Goal: Navigation & Orientation: Find specific page/section

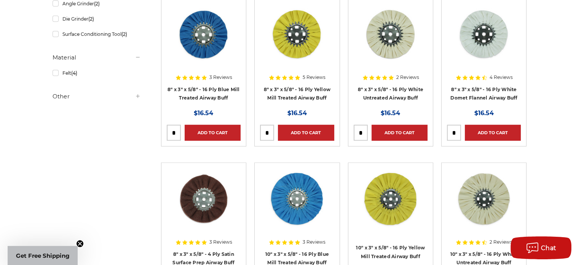
scroll to position [114, 0]
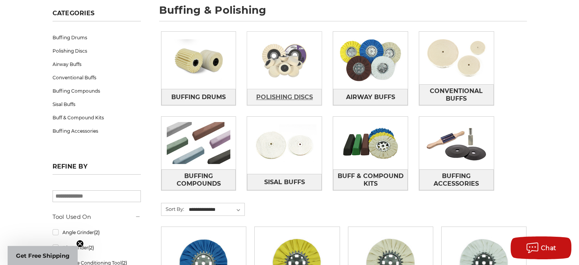
click at [265, 96] on span "Polishing Discs" at bounding box center [284, 97] width 57 height 13
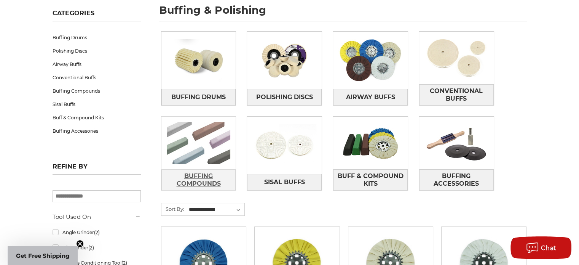
click at [209, 181] on span "Buffing Compounds" at bounding box center [199, 179] width 74 height 21
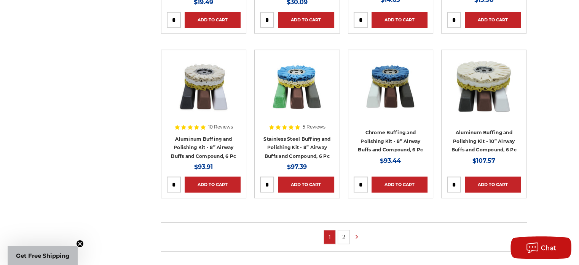
scroll to position [495, 0]
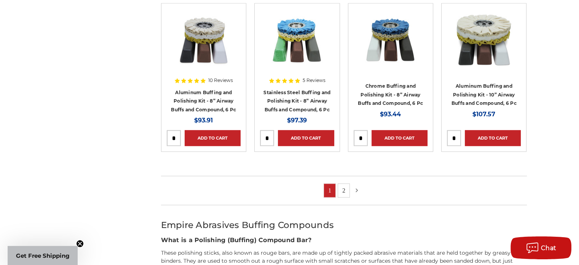
click at [355, 190] on icon at bounding box center [357, 190] width 8 height 8
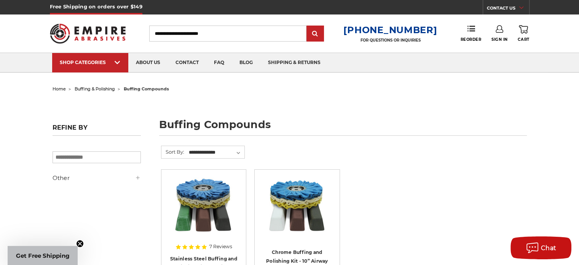
scroll to position [114, 0]
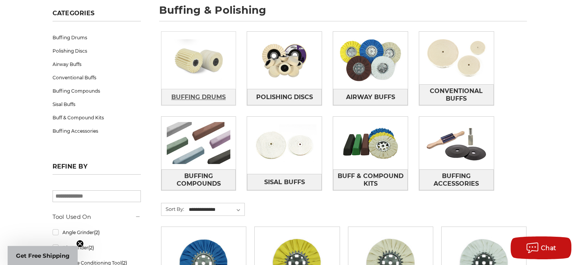
click at [217, 98] on span "Buffing Drums" at bounding box center [198, 97] width 54 height 13
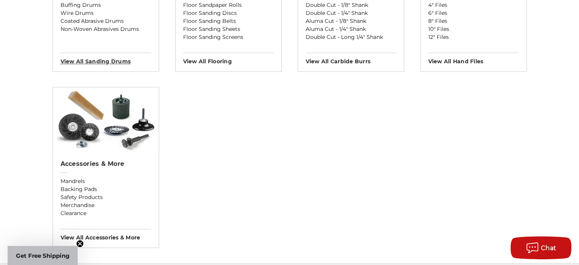
scroll to position [762, 0]
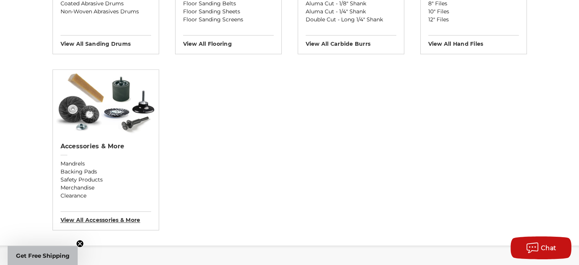
click at [99, 219] on h3 "View All accessories & more" at bounding box center [106, 217] width 91 height 12
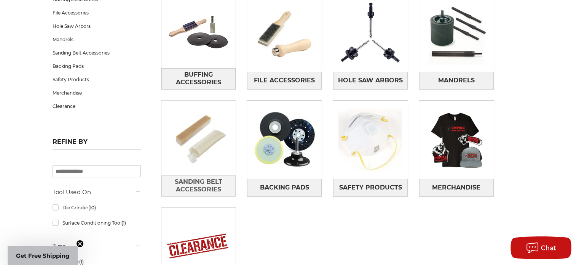
click at [163, 149] on img at bounding box center [198, 138] width 75 height 75
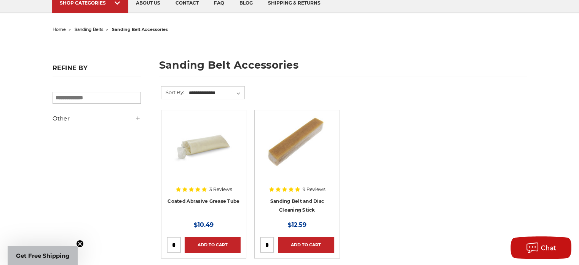
scroll to position [114, 0]
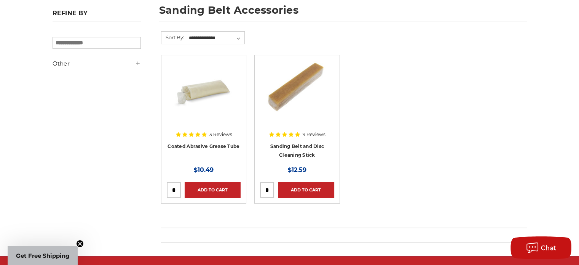
click at [43, 29] on div "home sanding belts sanding belt accessories sanding belt accessories Refine by …" at bounding box center [290, 112] width 538 height 287
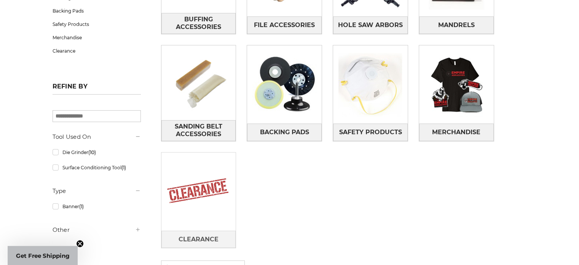
scroll to position [262, 0]
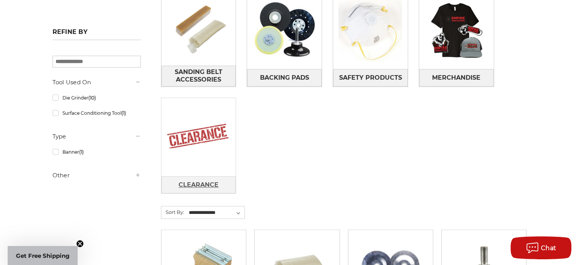
click at [205, 187] on span "Clearance" at bounding box center [199, 184] width 40 height 13
